Goal: Information Seeking & Learning: Learn about a topic

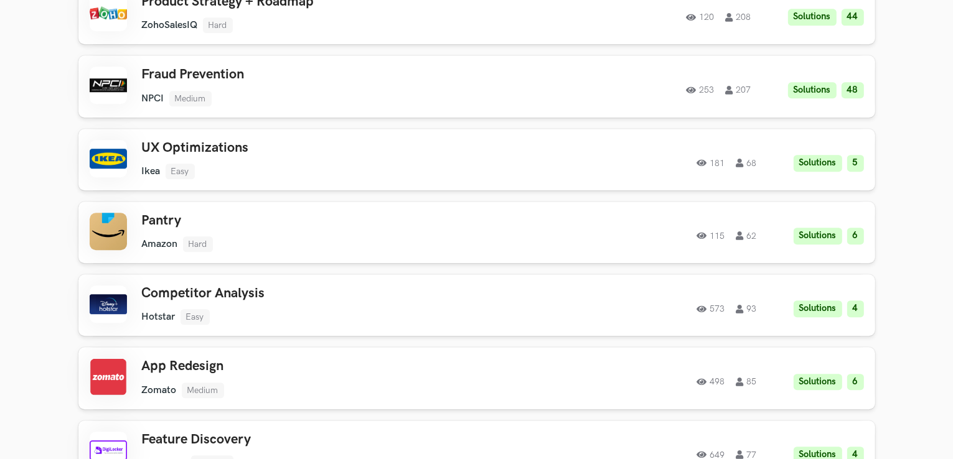
scroll to position [3484, 0]
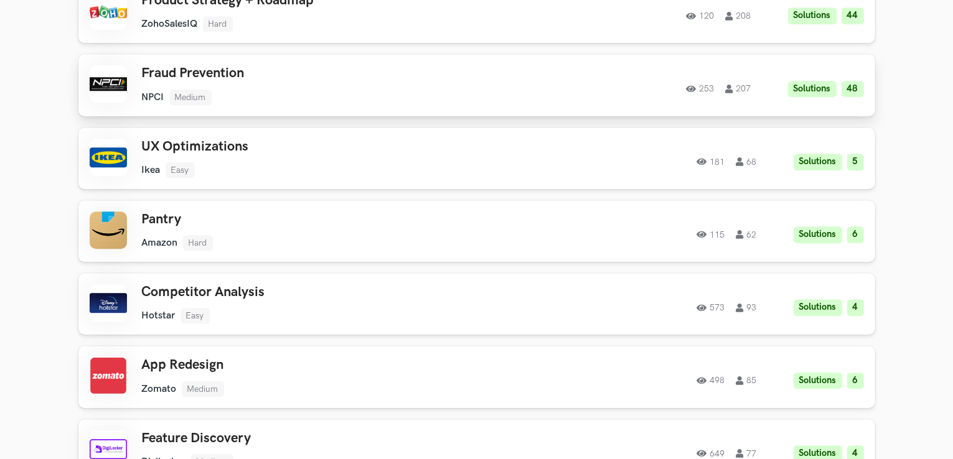
click at [313, 100] on ul "NPCI Medium" at bounding box center [319, 98] width 354 height 16
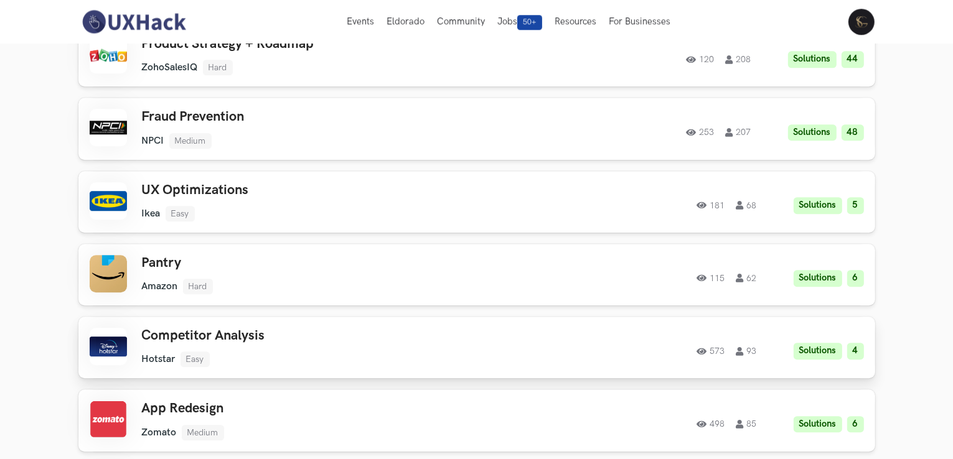
scroll to position [3357, 0]
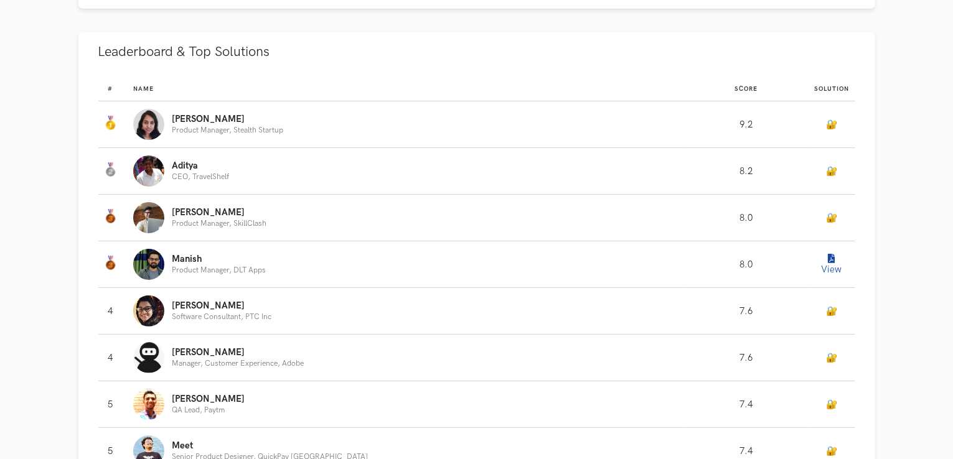
scroll to position [301, 0]
click at [832, 270] on button "View" at bounding box center [831, 264] width 25 height 25
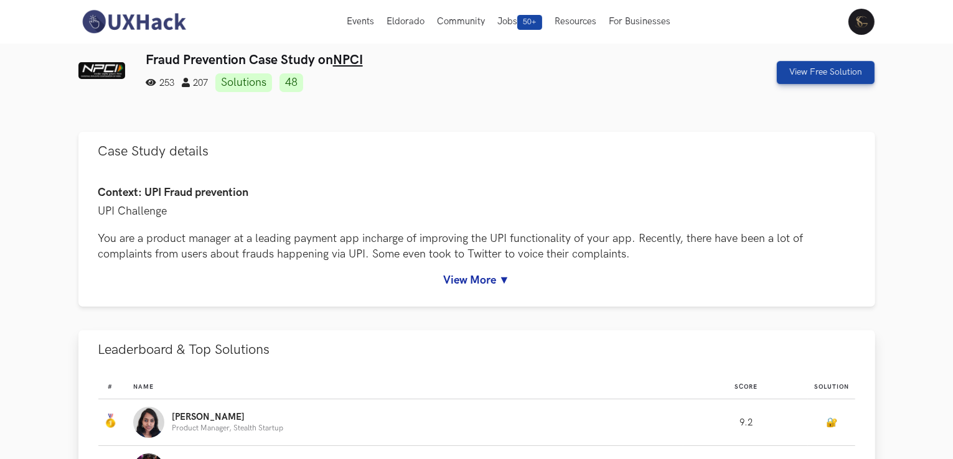
scroll to position [0, 0]
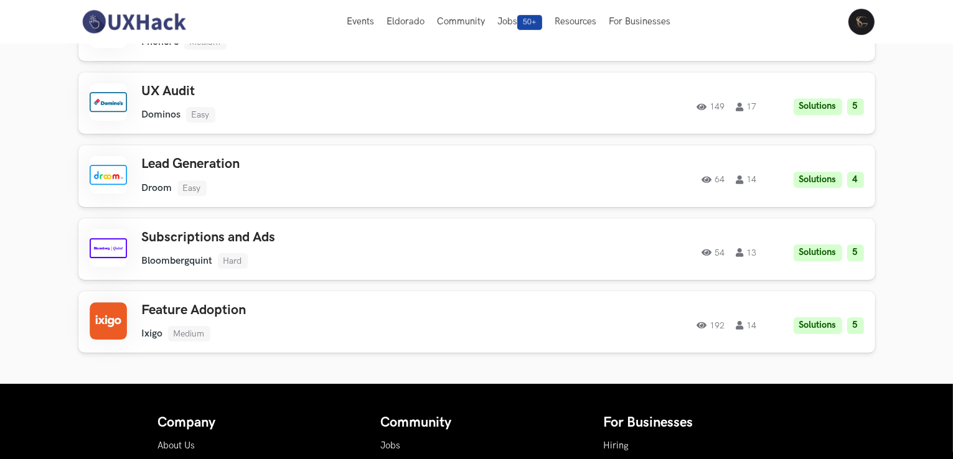
scroll to position [3962, 0]
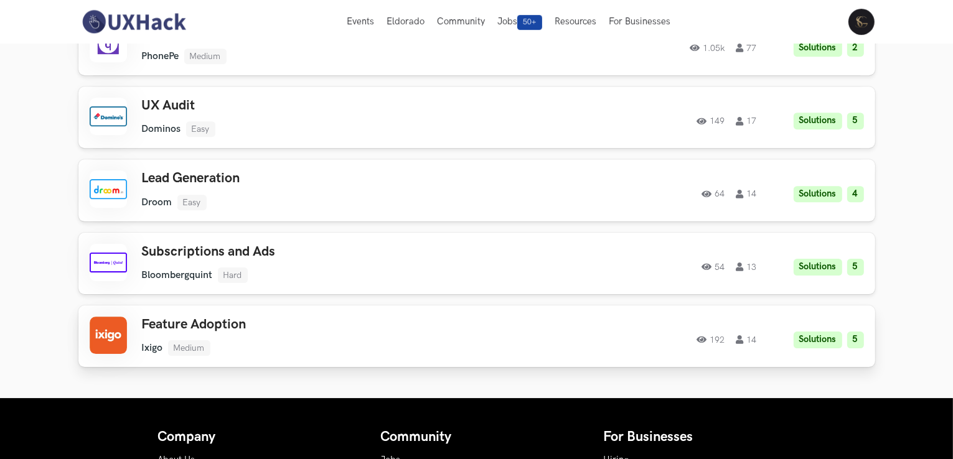
click at [266, 320] on h3 "Feature Adoption" at bounding box center [319, 325] width 354 height 16
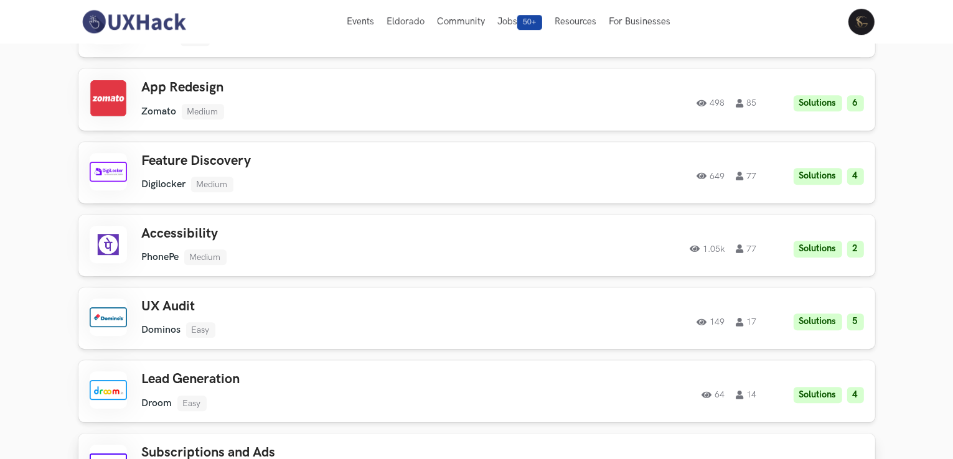
scroll to position [3761, 0]
click at [363, 251] on ul "PhonePe Medium" at bounding box center [319, 258] width 354 height 16
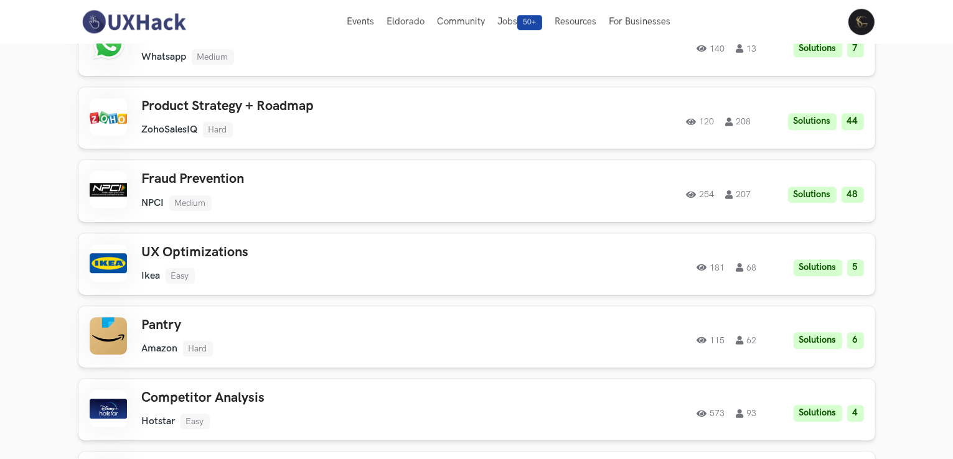
scroll to position [3378, 0]
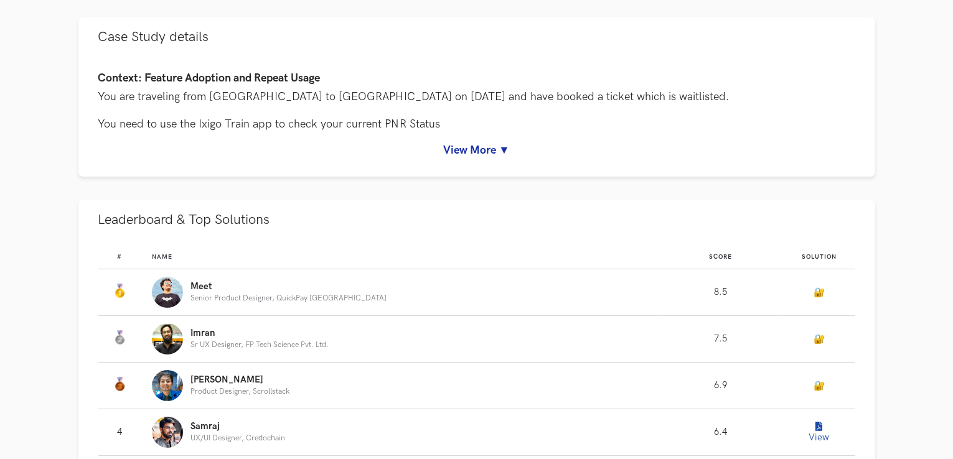
scroll to position [130, 0]
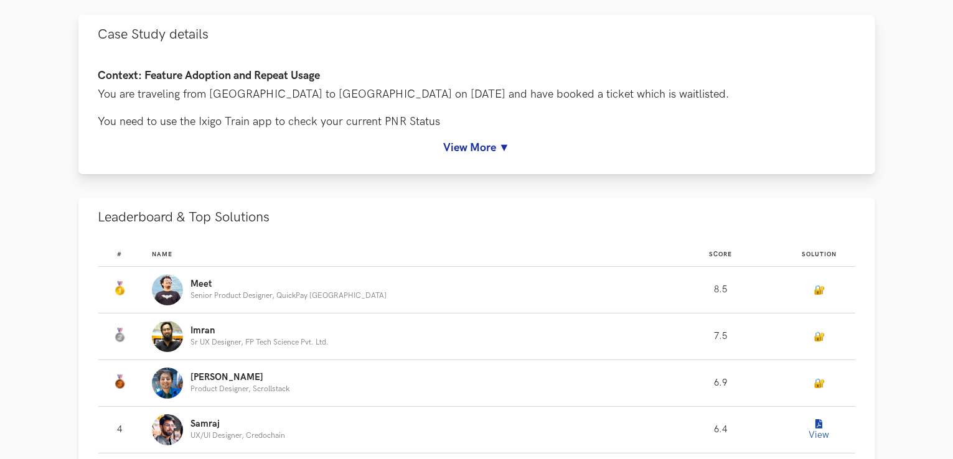
click at [496, 148] on link "View More ▼" at bounding box center [476, 147] width 757 height 13
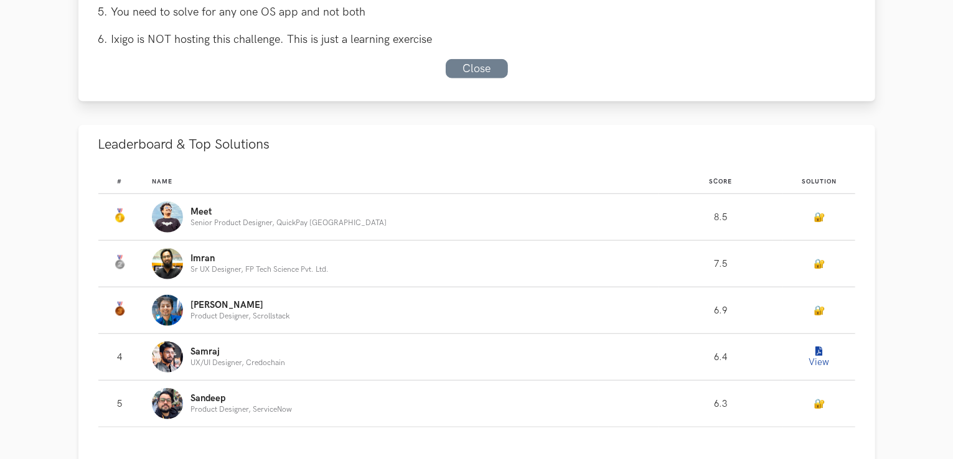
scroll to position [991, 0]
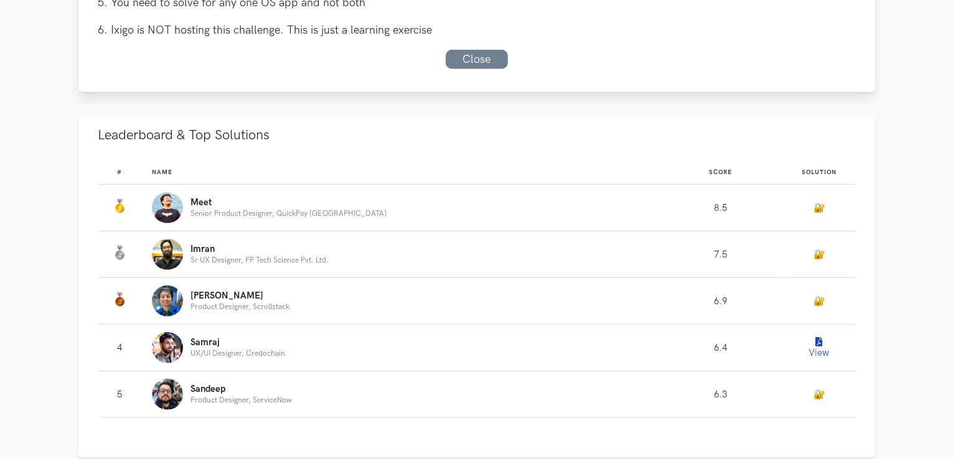
click at [480, 60] on link "Close" at bounding box center [477, 59] width 62 height 19
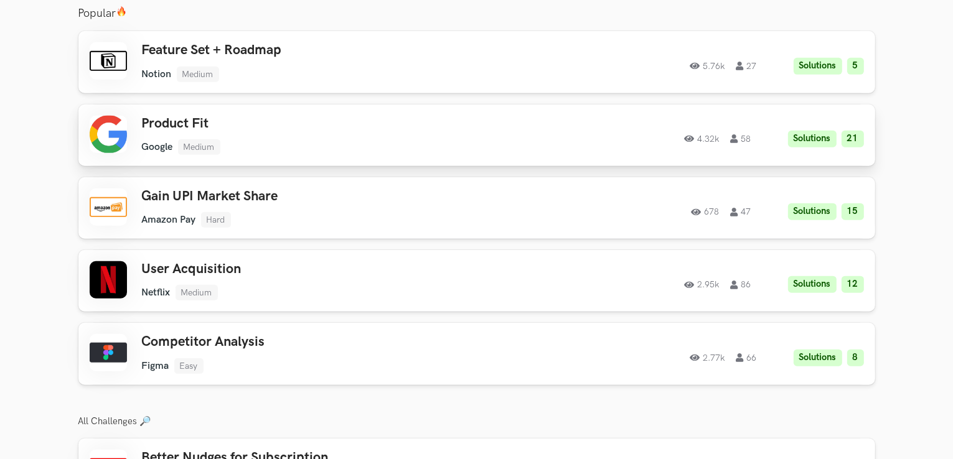
scroll to position [1073, 0]
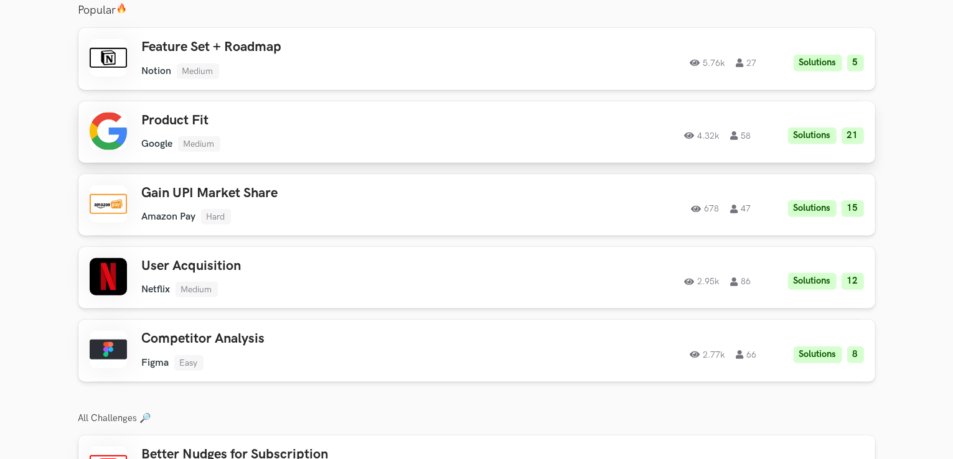
click at [403, 118] on h3 "Product Fit" at bounding box center [319, 121] width 354 height 16
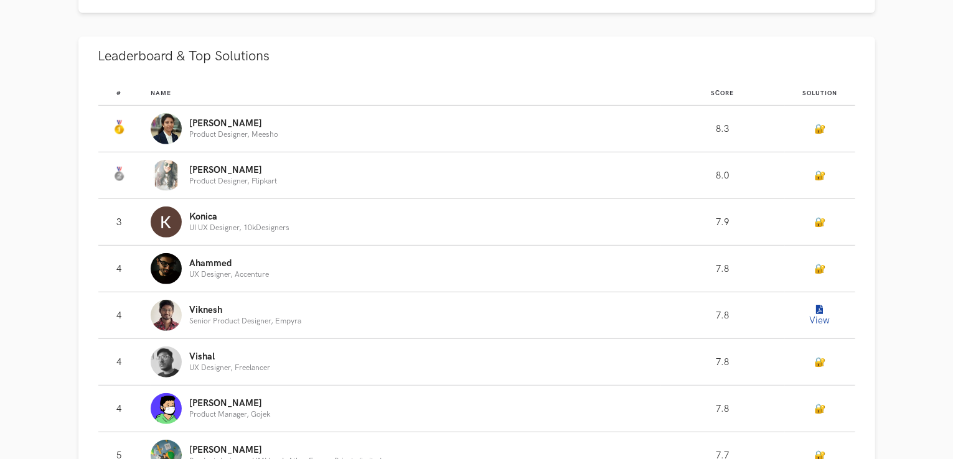
scroll to position [715, 0]
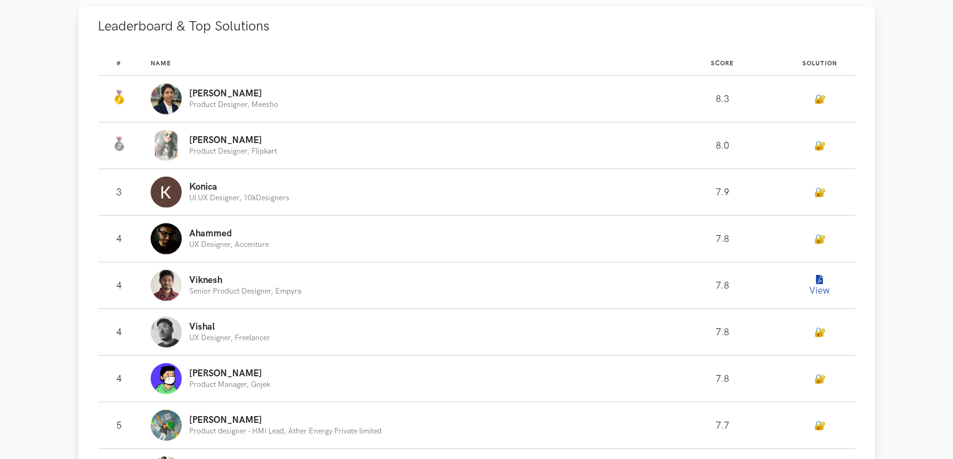
click at [824, 287] on button "View" at bounding box center [820, 285] width 25 height 25
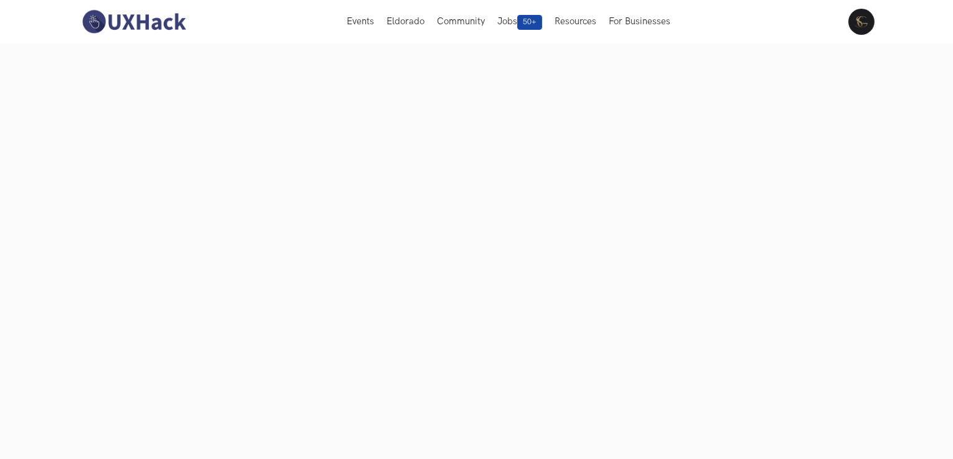
scroll to position [120, 0]
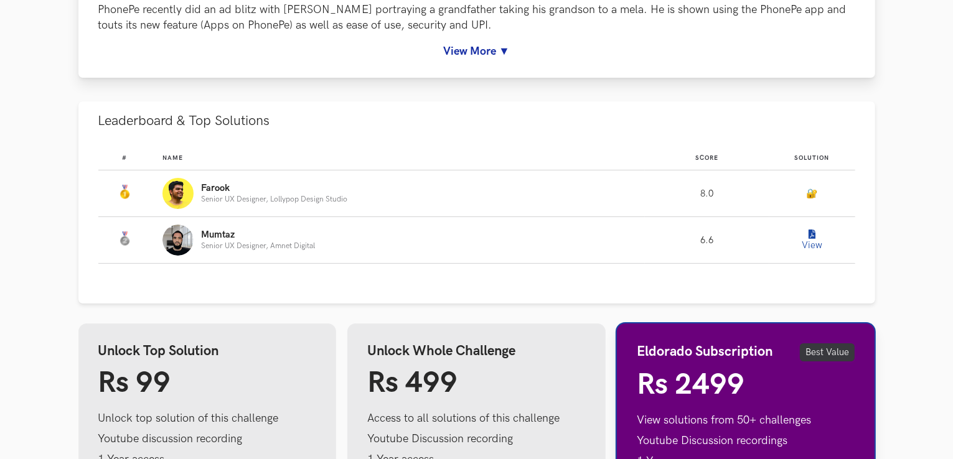
scroll to position [204, 0]
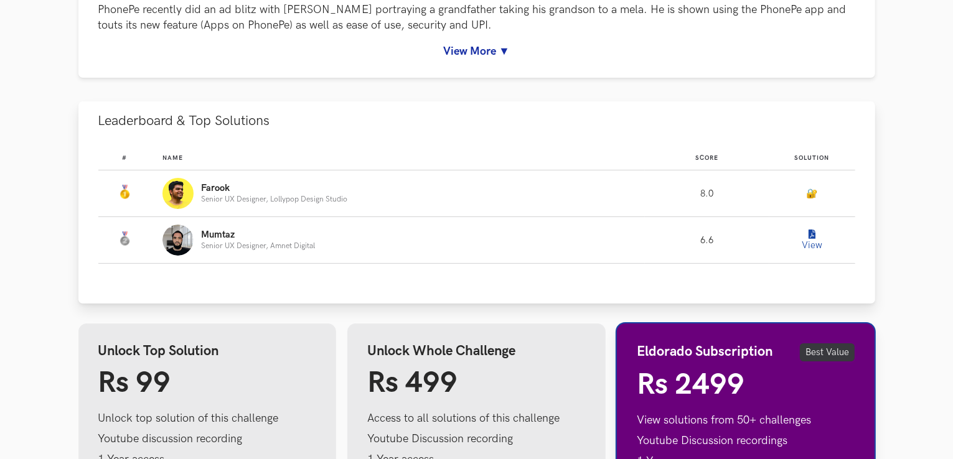
click at [808, 240] on button "View" at bounding box center [812, 240] width 25 height 25
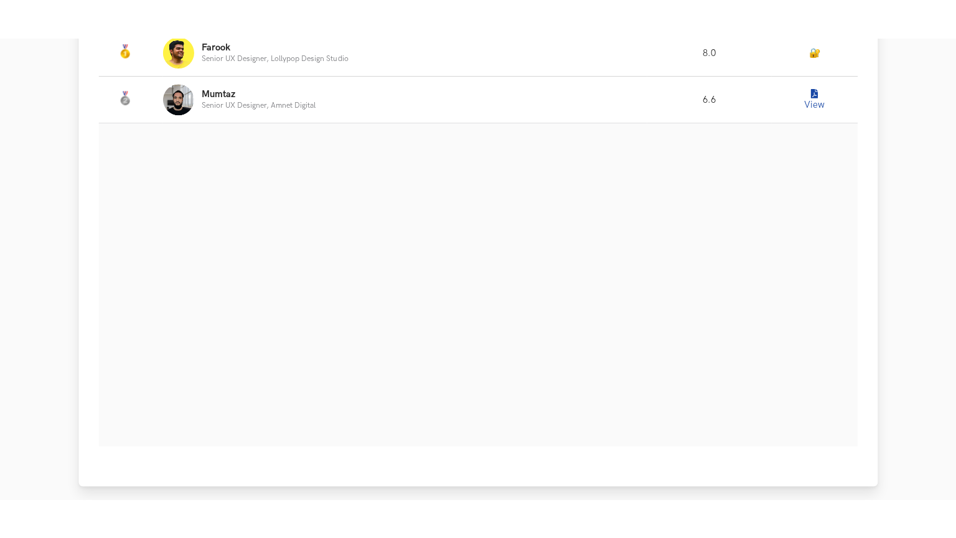
scroll to position [391, 0]
